Goal: Task Accomplishment & Management: Complete application form

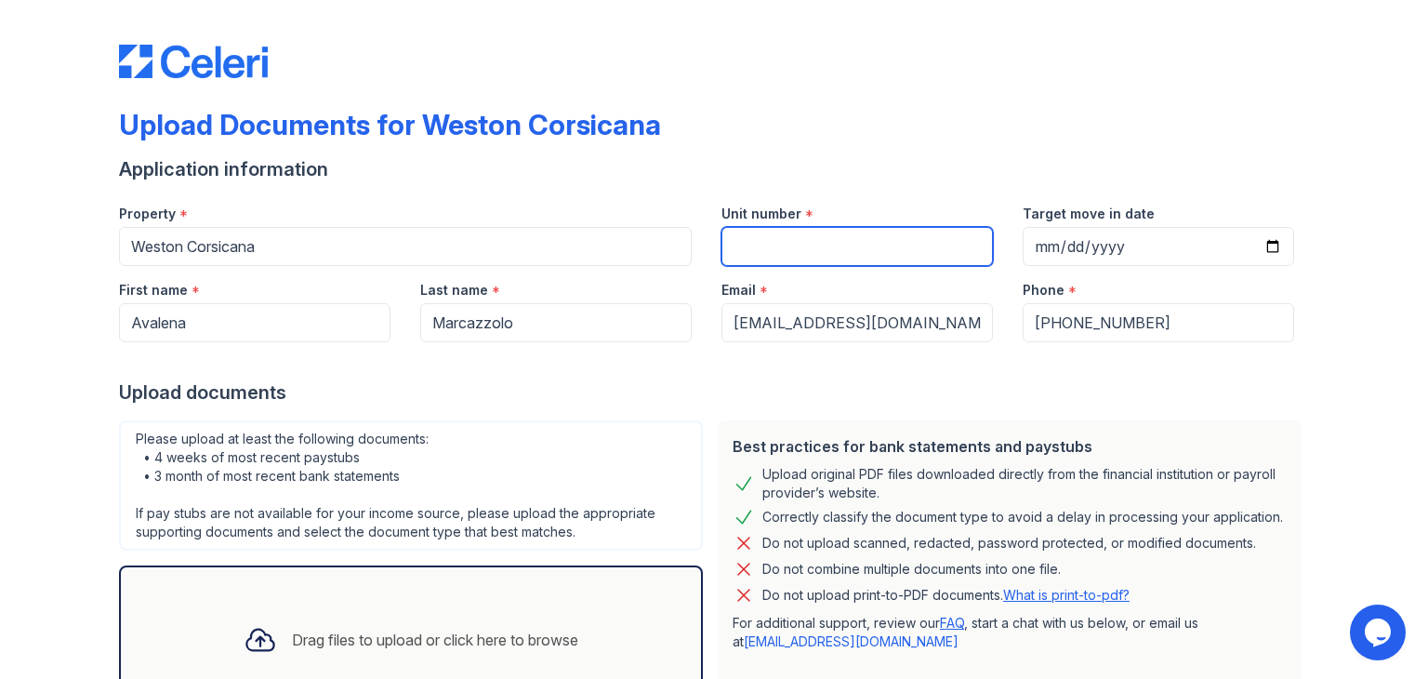
click at [780, 259] on input "Unit number" at bounding box center [856, 246] width 271 height 39
type input "-"
type input "063"
click at [708, 390] on div "Upload documents" at bounding box center [714, 392] width 1190 height 26
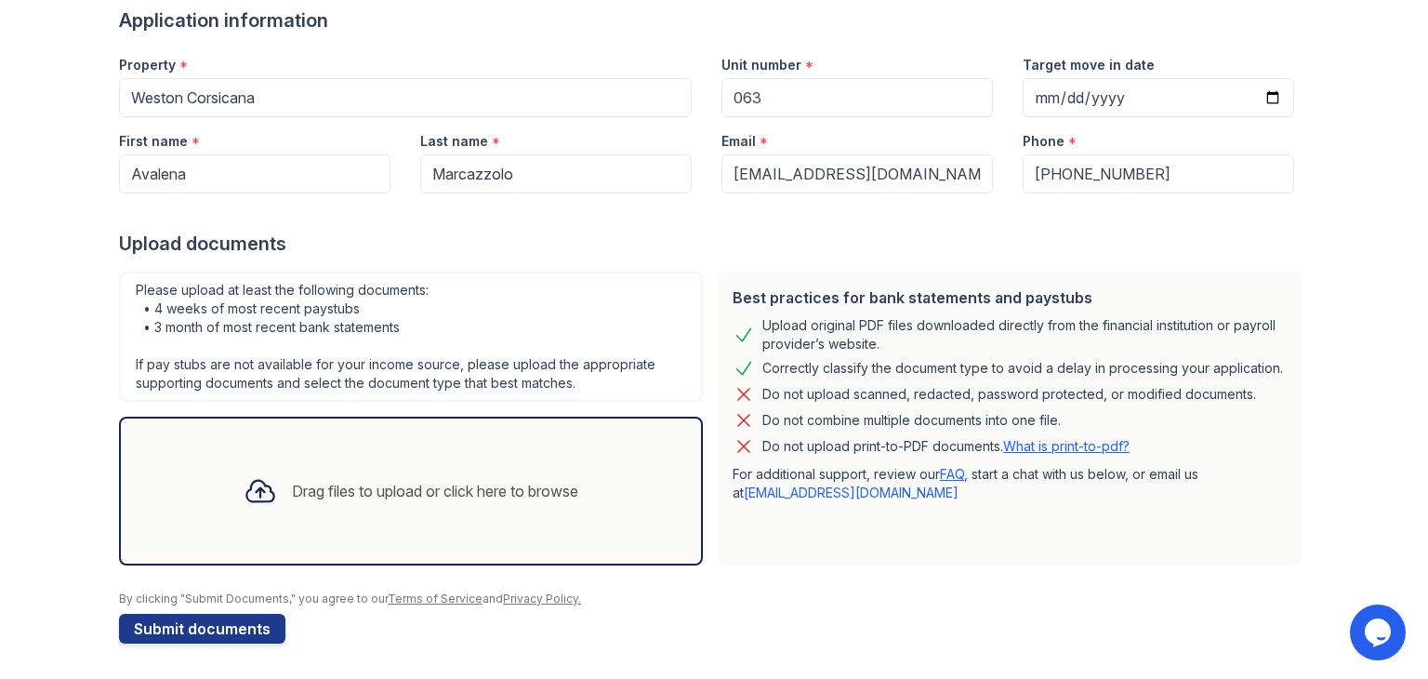
click at [404, 496] on div "Drag files to upload or click here to browse" at bounding box center [435, 491] width 286 height 22
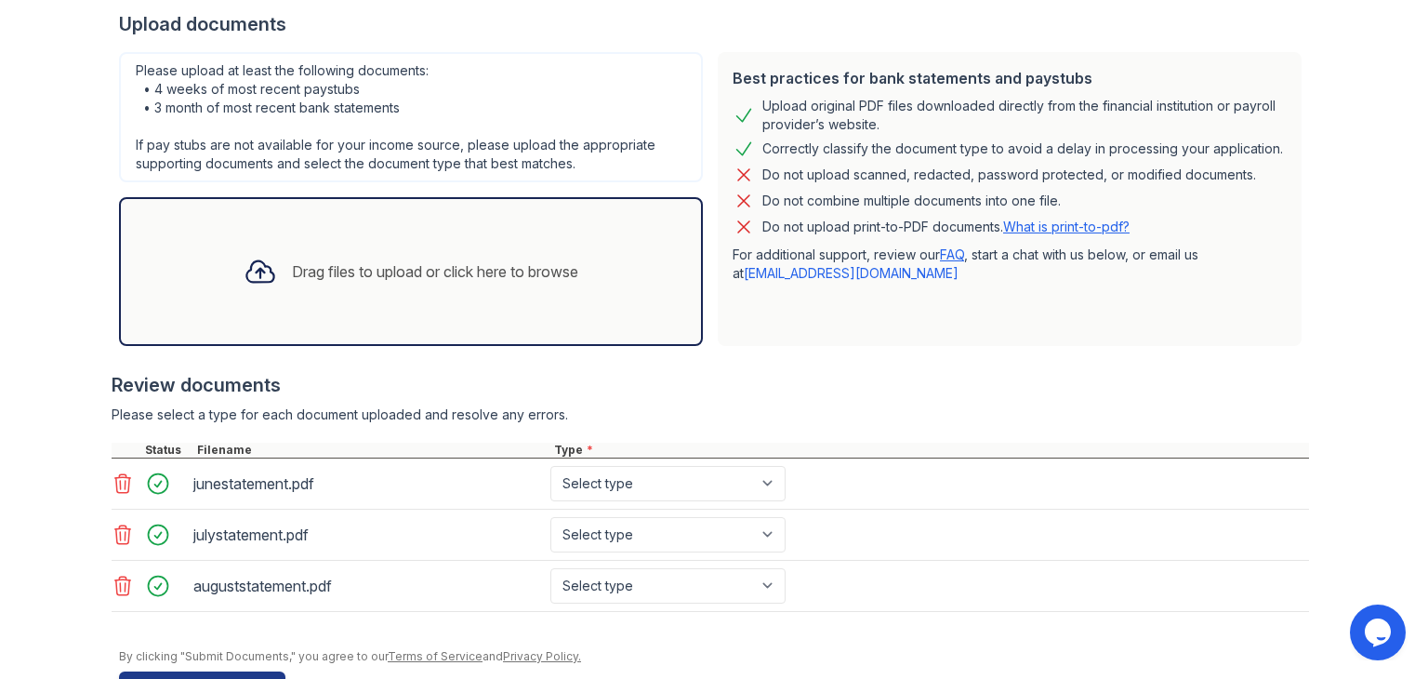
scroll to position [379, 0]
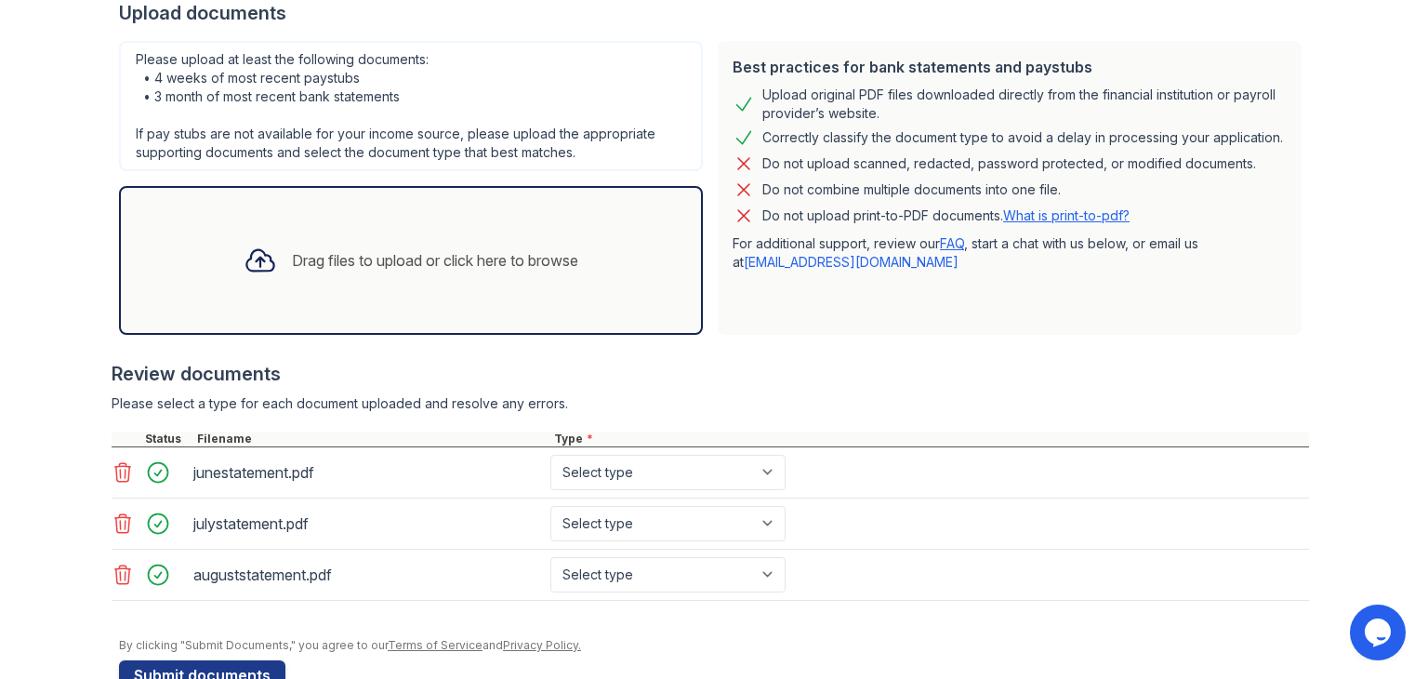
click at [520, 267] on div "Drag files to upload or click here to browse" at bounding box center [435, 260] width 286 height 22
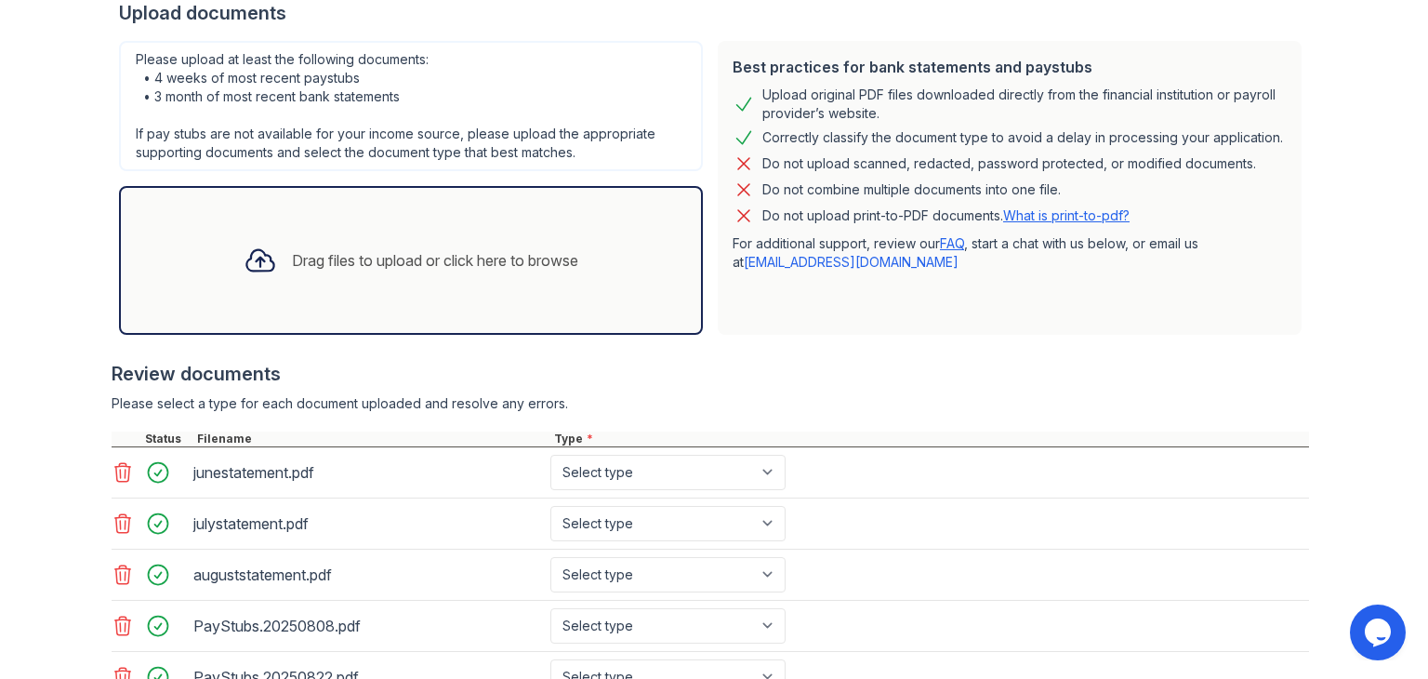
scroll to position [525, 0]
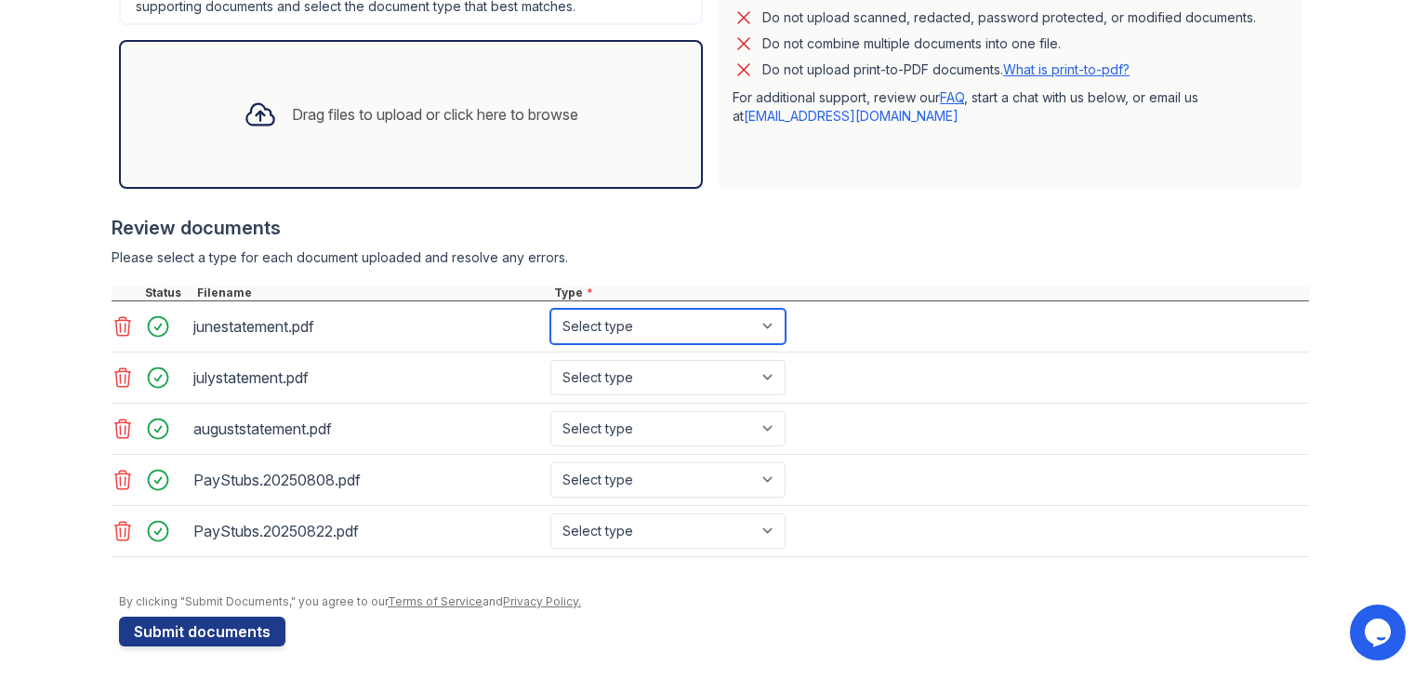
click at [710, 332] on select "Select type Paystub Bank Statement Offer Letter Tax Documents Benefit Award Let…" at bounding box center [667, 326] width 235 height 35
select select "bank_statement"
click at [550, 309] on select "Select type Paystub Bank Statement Offer Letter Tax Documents Benefit Award Let…" at bounding box center [667, 326] width 235 height 35
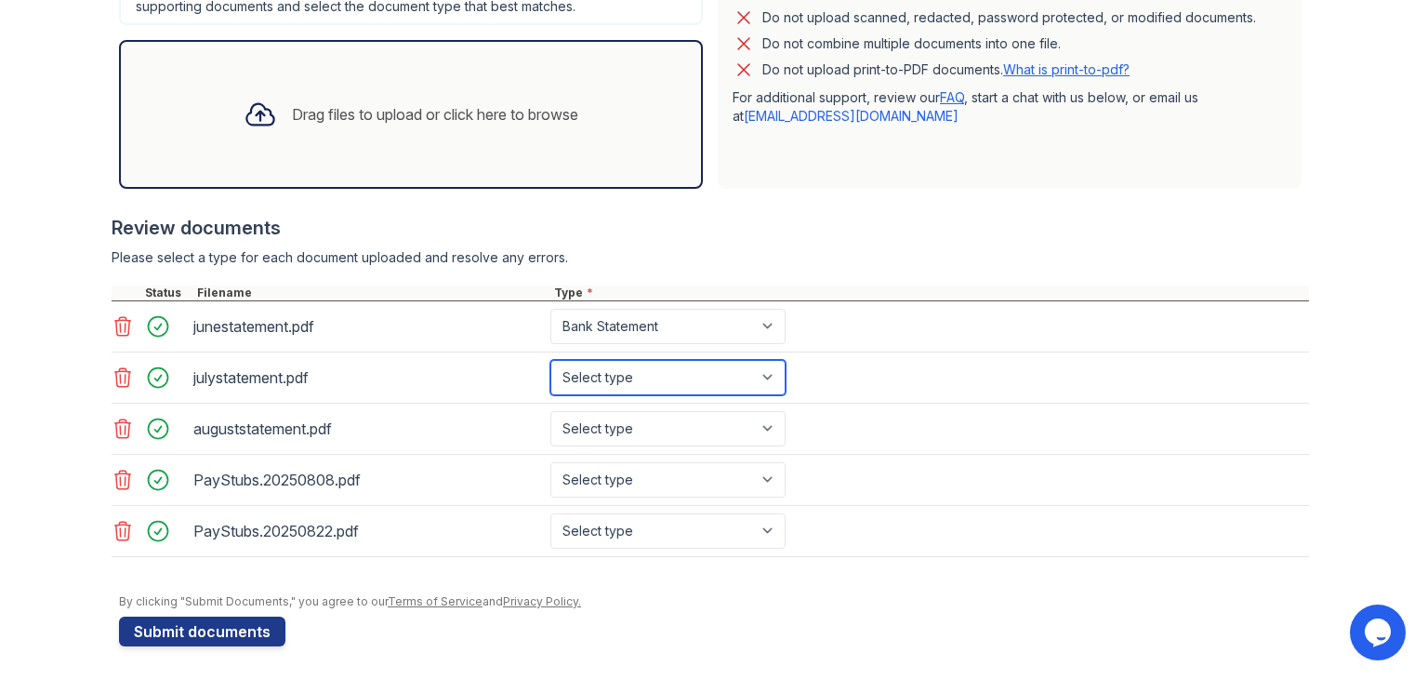
click at [674, 384] on select "Select type Paystub Bank Statement Offer Letter Tax Documents Benefit Award Let…" at bounding box center [667, 377] width 235 height 35
select select "bank_statement"
click at [550, 360] on select "Select type Paystub Bank Statement Offer Letter Tax Documents Benefit Award Let…" at bounding box center [667, 377] width 235 height 35
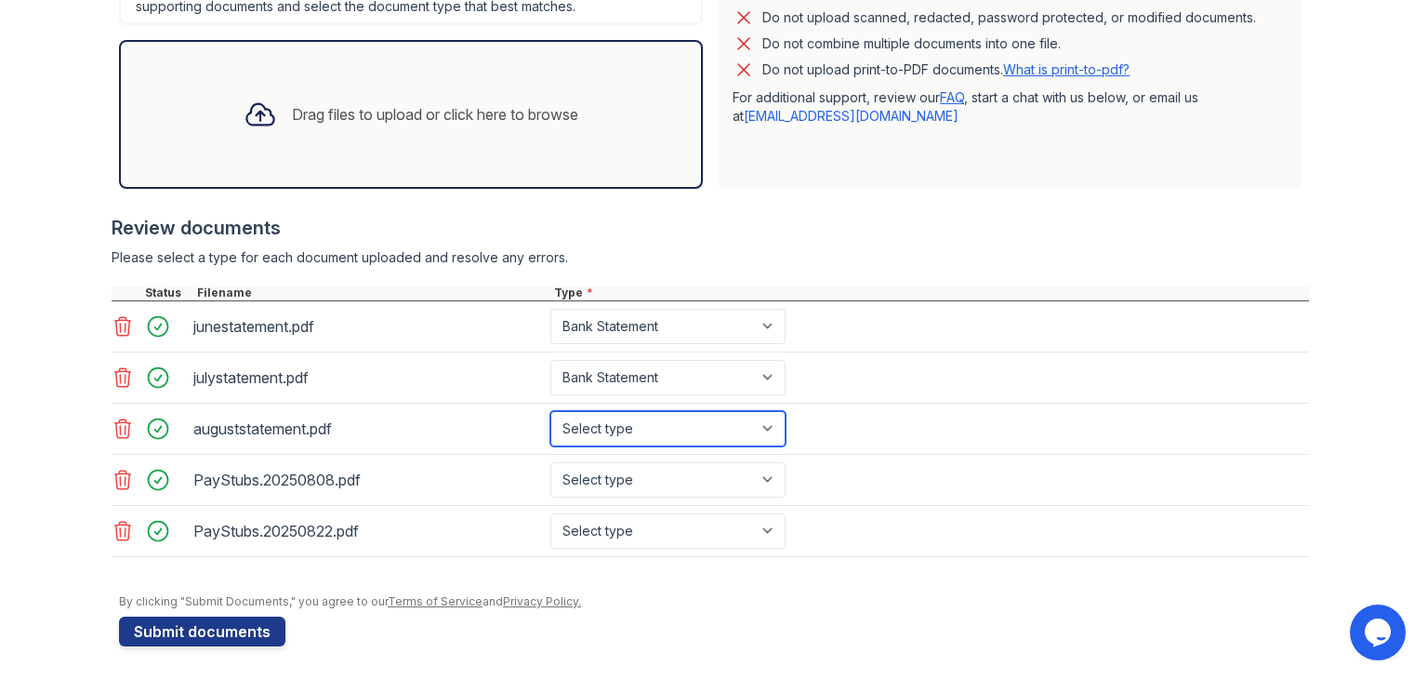
click at [655, 421] on select "Select type Paystub Bank Statement Offer Letter Tax Documents Benefit Award Let…" at bounding box center [667, 428] width 235 height 35
select select "bank_statement"
click at [550, 411] on select "Select type Paystub Bank Statement Offer Letter Tax Documents Benefit Award Let…" at bounding box center [667, 428] width 235 height 35
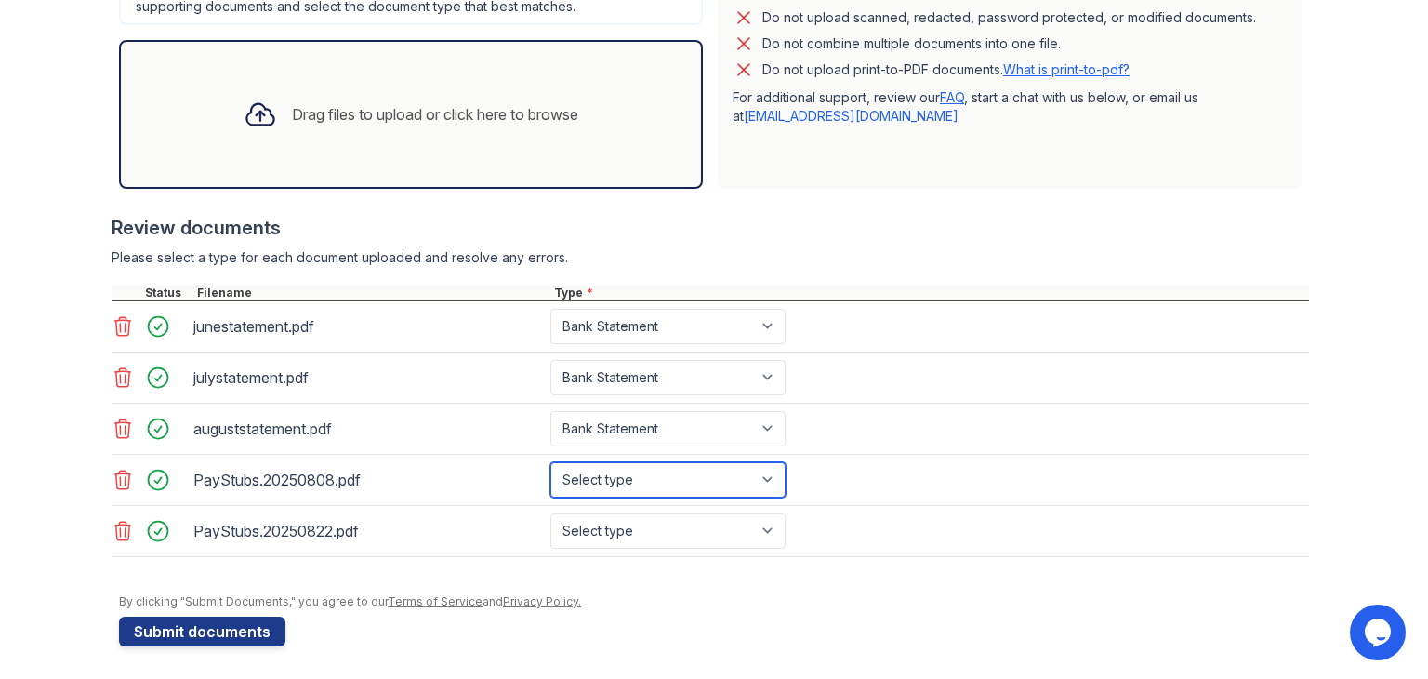
click at [659, 477] on select "Select type Paystub Bank Statement Offer Letter Tax Documents Benefit Award Let…" at bounding box center [667, 479] width 235 height 35
select select "paystub"
click at [550, 462] on select "Select type Paystub Bank Statement Offer Letter Tax Documents Benefit Award Let…" at bounding box center [667, 479] width 235 height 35
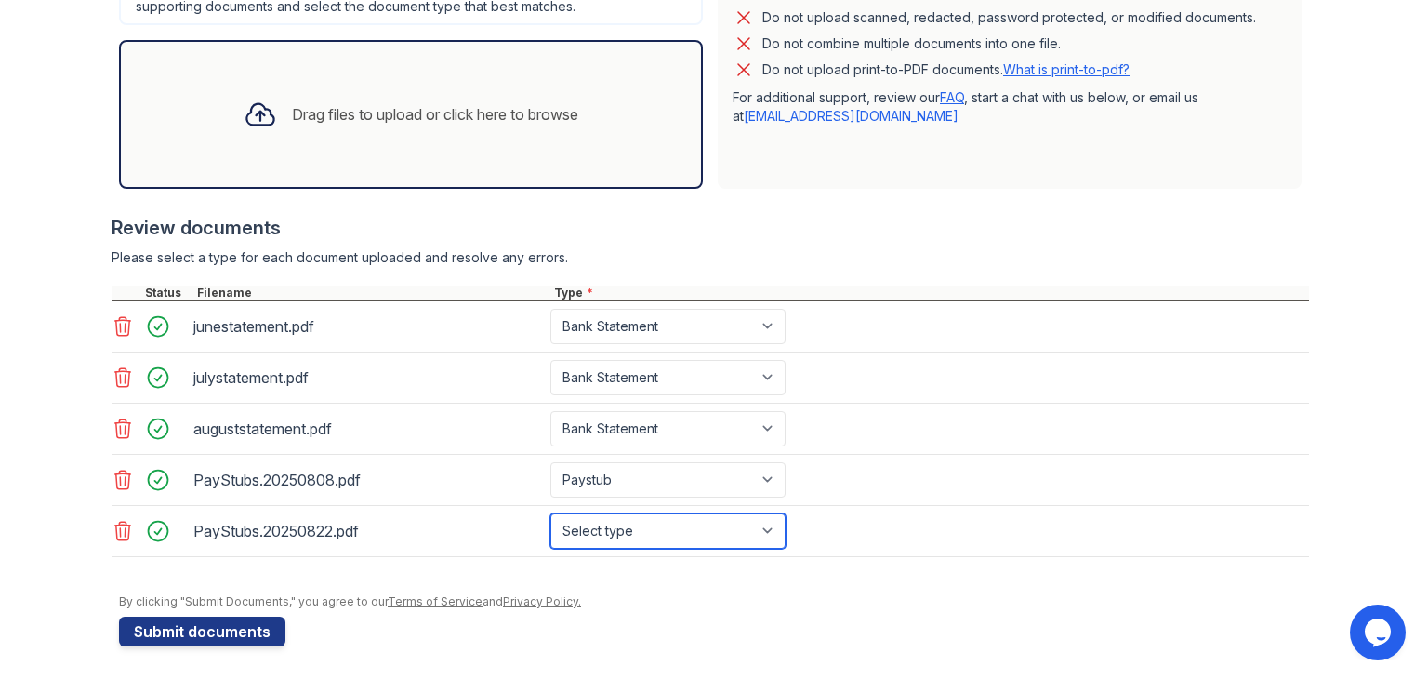
click at [633, 524] on select "Select type Paystub Bank Statement Offer Letter Tax Documents Benefit Award Let…" at bounding box center [667, 530] width 235 height 35
select select "paystub"
click at [550, 513] on select "Select type Paystub Bank Statement Offer Letter Tax Documents Benefit Award Let…" at bounding box center [667, 530] width 235 height 35
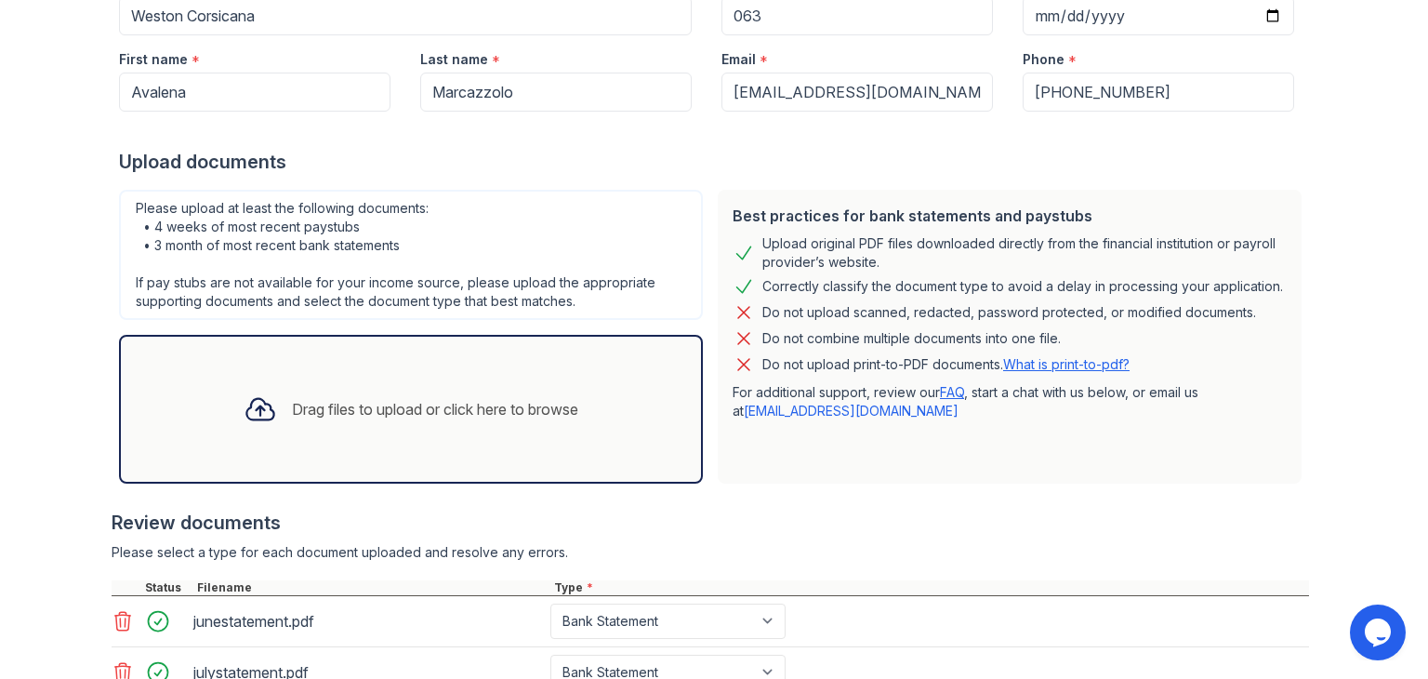
scroll to position [229, 0]
drag, startPoint x: 996, startPoint y: 473, endPoint x: 827, endPoint y: 477, distance: 169.3
click at [827, 477] on div "Best practices for bank statements and paystubs Upload original PDF files downl…" at bounding box center [1010, 339] width 584 height 294
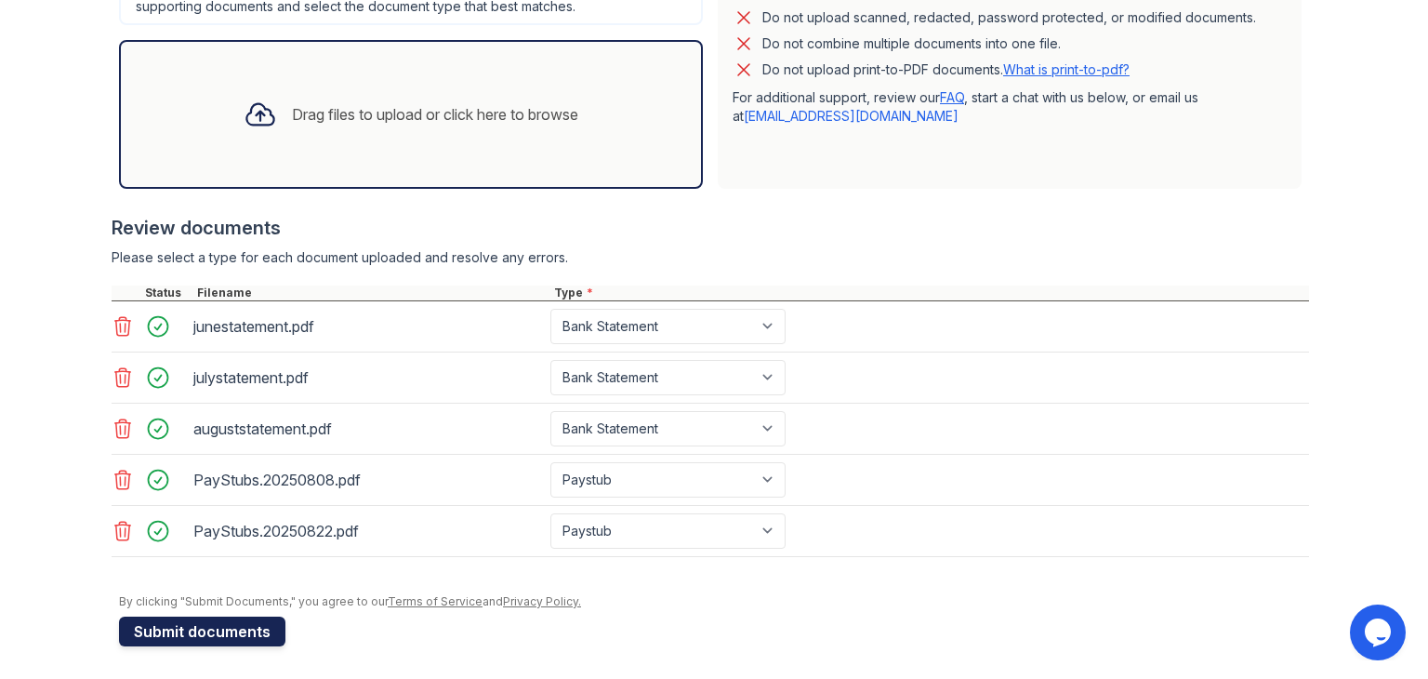
click at [149, 626] on button "Submit documents" at bounding box center [202, 631] width 166 height 30
